Goal: Task Accomplishment & Management: Use online tool/utility

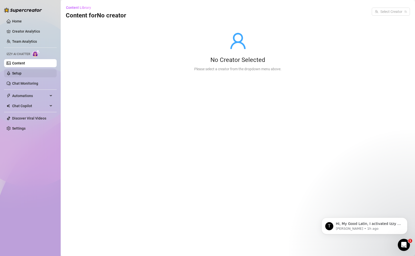
click at [22, 75] on link "Setup" at bounding box center [16, 73] width 9 height 4
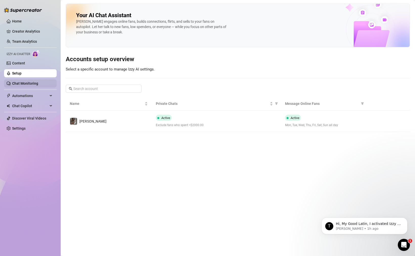
click at [33, 83] on link "Chat Monitoring" at bounding box center [25, 84] width 26 height 4
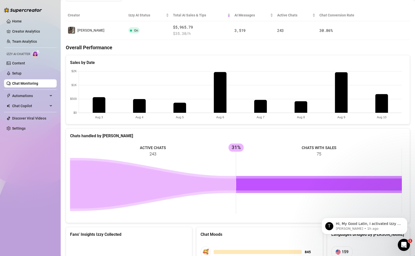
scroll to position [177, 0]
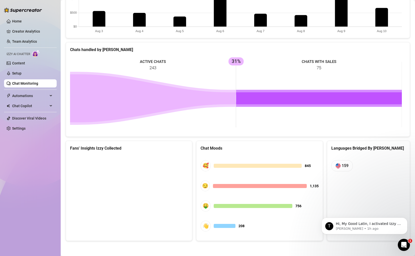
drag, startPoint x: 113, startPoint y: 193, endPoint x: 101, endPoint y: 160, distance: 34.3
click at [101, 160] on canvas at bounding box center [128, 193] width 117 height 76
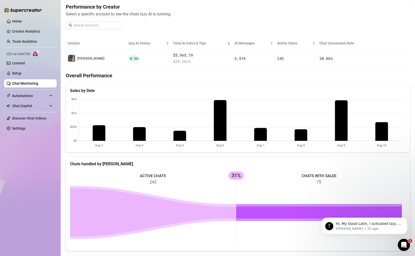
scroll to position [40, 0]
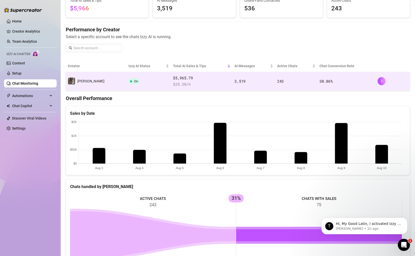
click at [127, 84] on td "On" at bounding box center [149, 81] width 45 height 19
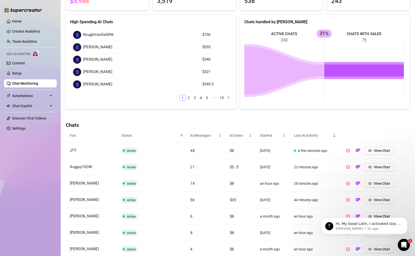
scroll to position [99, 0]
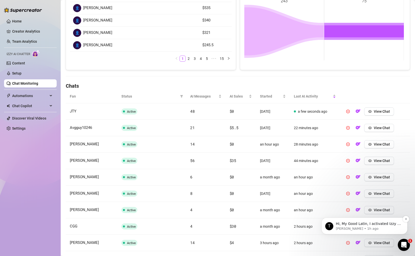
click at [350, 224] on p "Hi, My Good Latin, I activated Izzy AI for you and added you 1000 free credits …" at bounding box center [368, 224] width 65 height 5
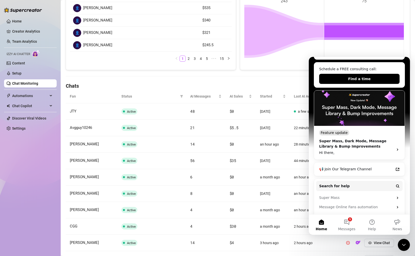
scroll to position [114, 0]
click at [185, 82] on div "Chat Monitoring Chat Monitoring for [PERSON_NAME] (felicitysmoakk) Performance …" at bounding box center [238, 95] width 345 height 380
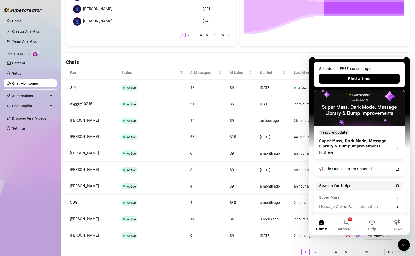
scroll to position [142, 0]
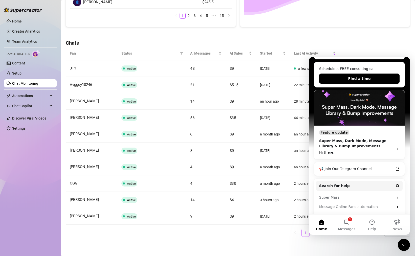
click at [302, 234] on link "1" at bounding box center [306, 233] width 8 height 8
click at [403, 247] on icon "Close Intercom Messenger" at bounding box center [404, 245] width 6 height 6
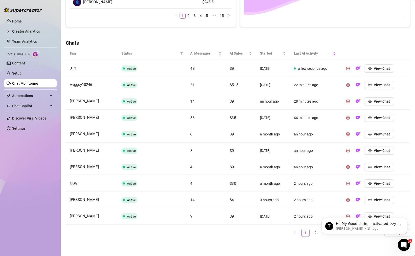
scroll to position [0, 0]
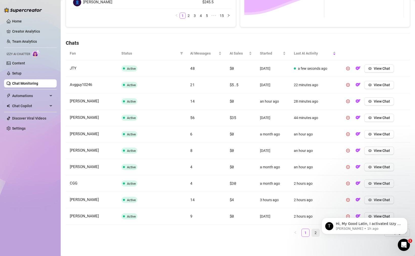
click at [316, 234] on li "2" at bounding box center [316, 233] width 8 height 8
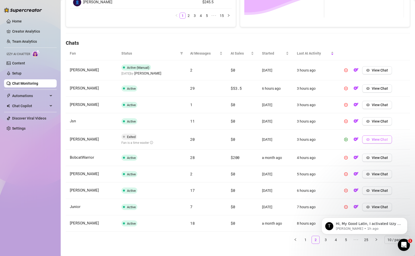
click at [372, 141] on span "View Chat" at bounding box center [380, 140] width 16 height 4
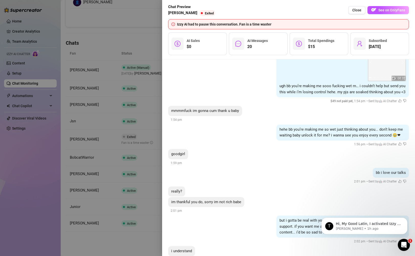
scroll to position [1042, 0]
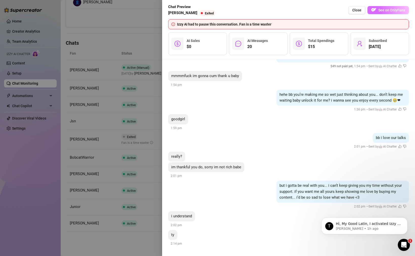
click at [386, 12] on button "See on OnlyFans" at bounding box center [389, 10] width 42 height 8
